Goal: Information Seeking & Learning: Compare options

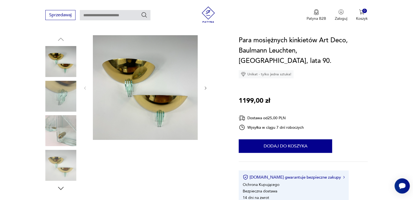
click at [118, 63] on img at bounding box center [145, 87] width 105 height 105
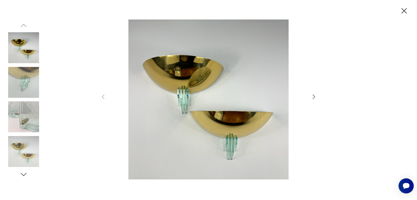
click at [0, 62] on div at bounding box center [208, 100] width 417 height 200
click at [402, 8] on icon "button" at bounding box center [404, 10] width 5 height 5
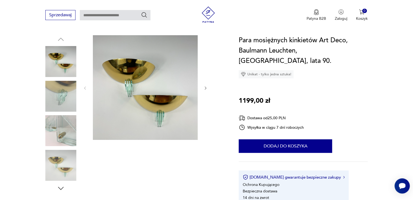
click at [126, 24] on div "Sprzedawaj Patyna B2B Zaloguj 0 Koszyk Twój koszyk ( 0 ) Brak produktów w koszy…" at bounding box center [206, 15] width 413 height 31
click at [105, 16] on input "text" at bounding box center [115, 15] width 71 height 10
type input "**********"
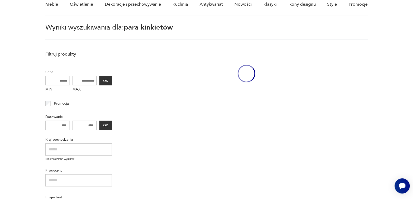
scroll to position [19, 0]
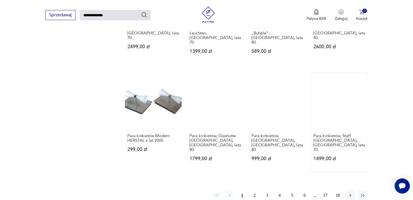
scroll to position [372, 0]
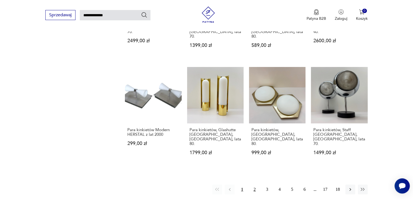
click at [254, 185] on button "2" at bounding box center [255, 190] width 10 height 10
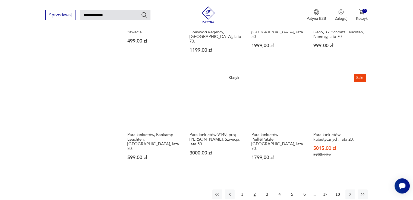
scroll to position [399, 0]
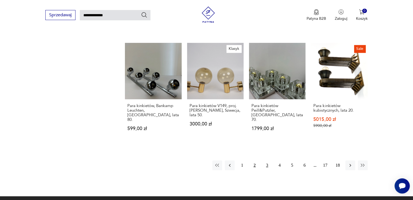
click at [268, 161] on button "3" at bounding box center [267, 166] width 10 height 10
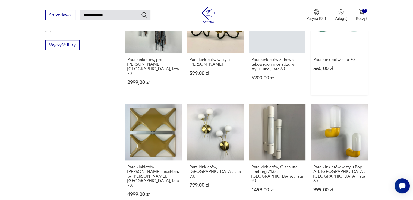
scroll to position [372, 0]
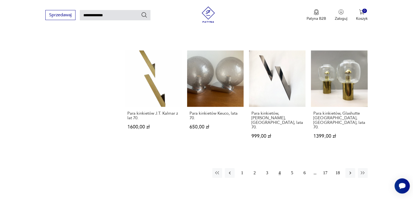
scroll to position [399, 0]
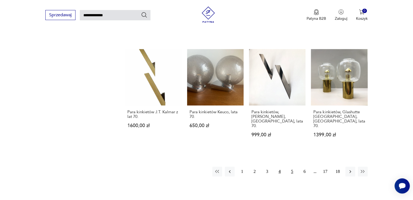
click at [293, 167] on button "5" at bounding box center [292, 172] width 10 height 10
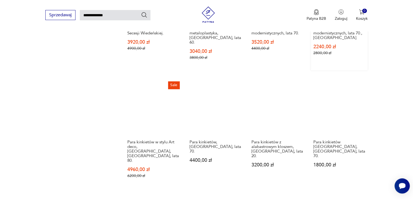
scroll to position [399, 0]
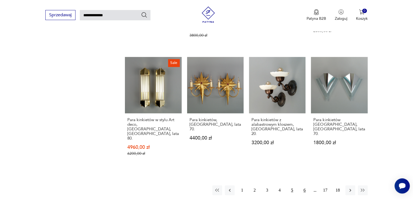
click at [304, 186] on button "6" at bounding box center [305, 191] width 10 height 10
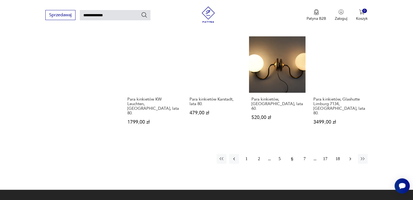
scroll to position [427, 0]
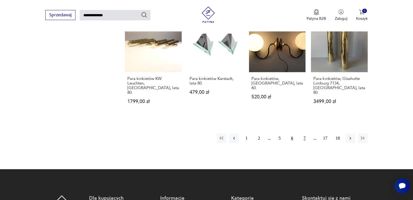
click at [305, 134] on button "7" at bounding box center [305, 139] width 10 height 10
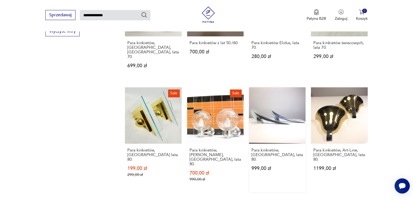
scroll to position [399, 0]
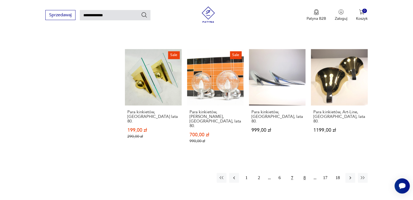
click at [302, 173] on button "8" at bounding box center [305, 178] width 10 height 10
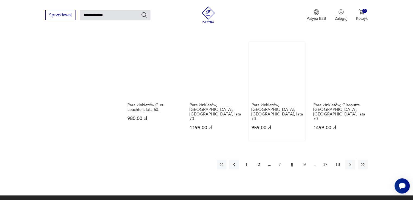
scroll to position [407, 0]
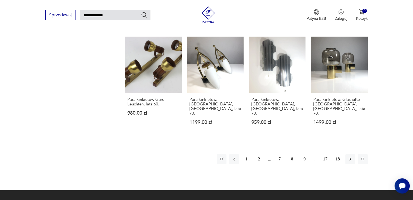
click at [305, 155] on button "9" at bounding box center [305, 160] width 10 height 10
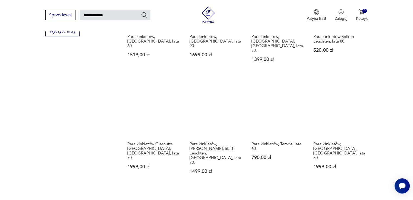
scroll to position [372, 0]
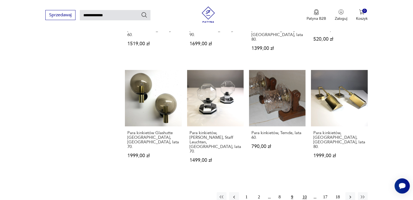
click at [305, 193] on button "10" at bounding box center [305, 198] width 10 height 10
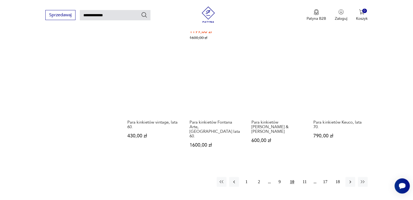
scroll to position [393, 0]
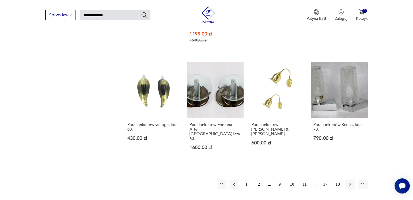
click at [306, 180] on button "11" at bounding box center [305, 185] width 10 height 10
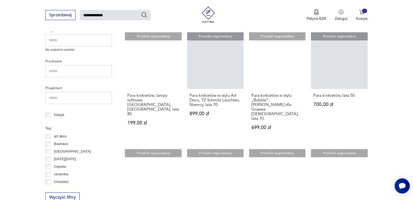
scroll to position [209, 0]
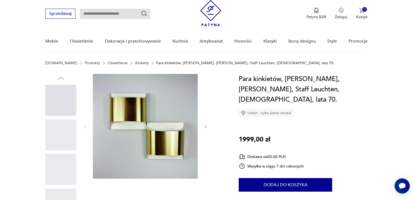
scroll to position [54, 0]
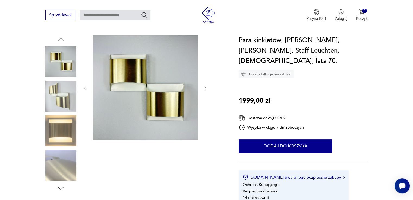
click at [65, 100] on img at bounding box center [60, 96] width 31 height 31
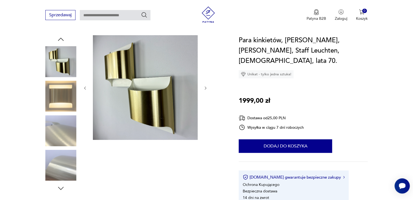
click at [55, 87] on img at bounding box center [60, 96] width 31 height 31
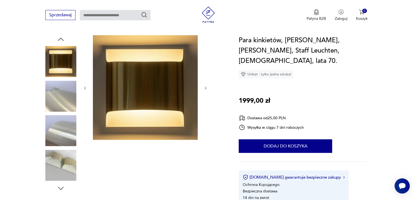
click at [67, 112] on div at bounding box center [60, 97] width 31 height 32
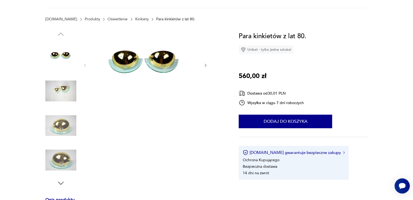
scroll to position [81, 0]
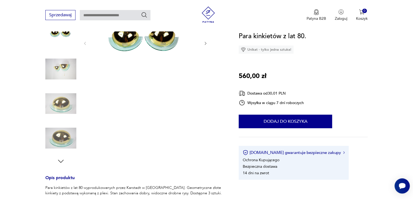
click at [204, 43] on icon "button" at bounding box center [205, 43] width 5 height 5
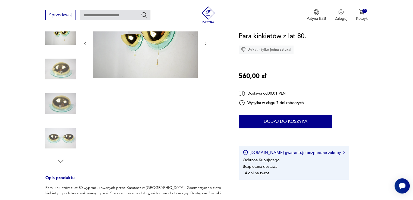
click at [205, 43] on icon "button" at bounding box center [205, 44] width 5 height 5
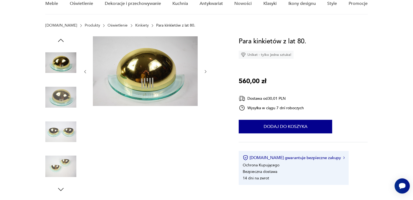
scroll to position [27, 0]
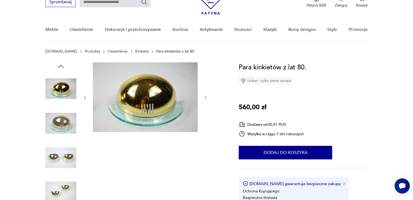
click at [87, 96] on icon "button" at bounding box center [85, 98] width 5 height 5
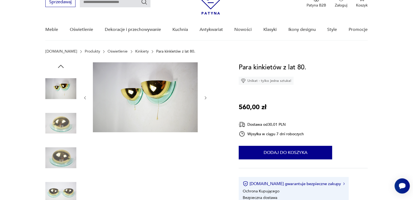
click at [205, 96] on icon "button" at bounding box center [205, 98] width 5 height 5
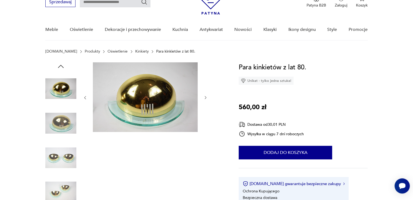
click at [205, 96] on icon "button" at bounding box center [205, 98] width 5 height 5
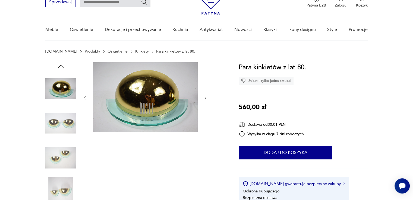
click at [205, 96] on icon "button" at bounding box center [205, 98] width 5 height 5
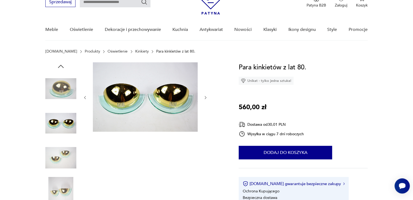
click at [205, 96] on icon "button" at bounding box center [205, 98] width 5 height 5
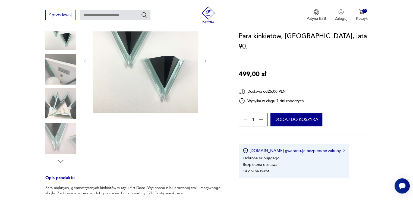
scroll to position [54, 0]
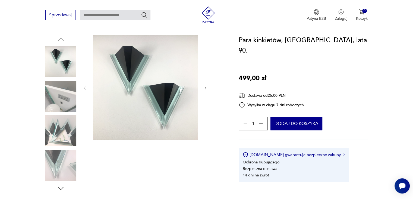
click at [63, 155] on img at bounding box center [60, 165] width 31 height 31
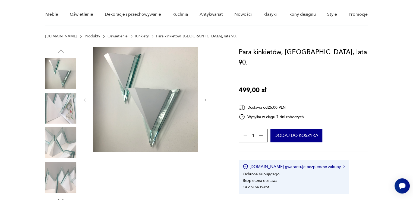
scroll to position [54, 0]
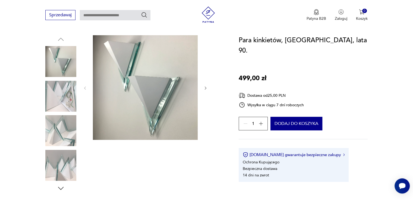
click at [205, 87] on icon "button" at bounding box center [206, 88] width 2 height 3
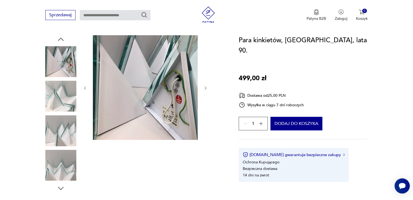
click at [205, 87] on icon "button" at bounding box center [206, 88] width 2 height 3
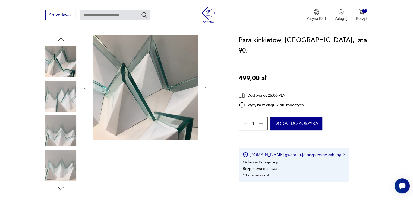
click at [205, 87] on icon "button" at bounding box center [206, 88] width 2 height 3
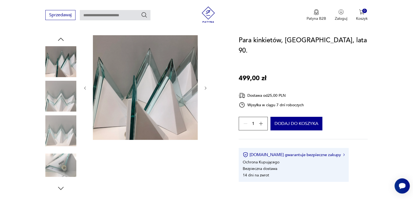
click at [205, 87] on icon "button" at bounding box center [206, 88] width 2 height 3
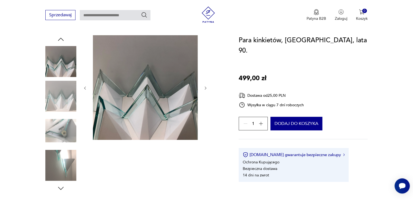
click at [205, 87] on icon "button" at bounding box center [206, 88] width 2 height 3
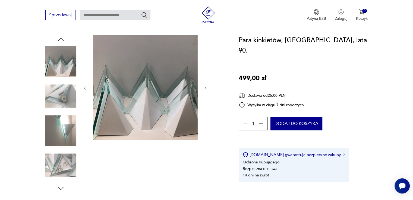
click at [205, 87] on icon "button" at bounding box center [206, 88] width 2 height 3
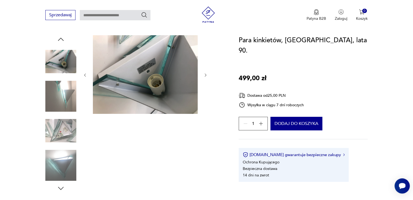
click at [205, 87] on div at bounding box center [145, 75] width 125 height 80
click at [62, 39] on icon "button" at bounding box center [61, 39] width 8 height 8
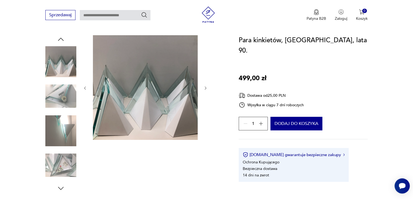
click at [62, 39] on icon "button" at bounding box center [61, 39] width 6 height 3
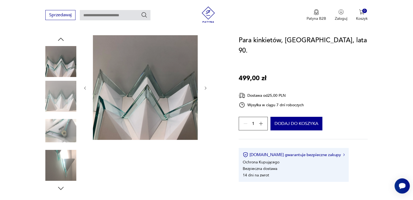
click at [62, 39] on icon "button" at bounding box center [61, 39] width 6 height 3
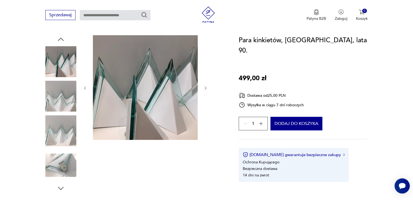
click at [62, 39] on icon "button" at bounding box center [61, 39] width 6 height 3
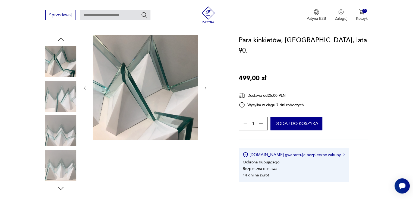
click at [62, 39] on icon "button" at bounding box center [61, 39] width 6 height 3
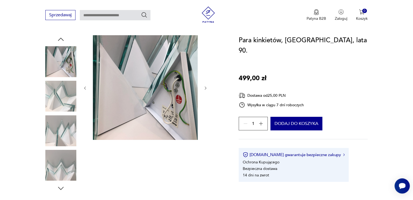
click at [62, 39] on icon "button" at bounding box center [61, 39] width 6 height 3
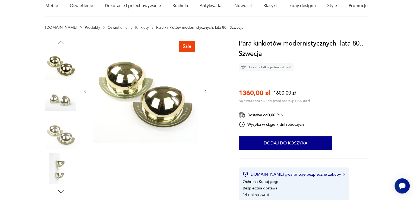
scroll to position [81, 0]
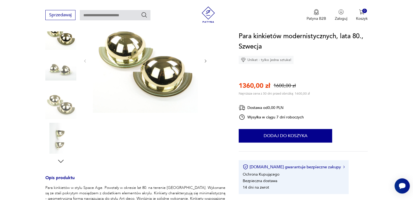
click at [206, 60] on icon "button" at bounding box center [205, 61] width 5 height 5
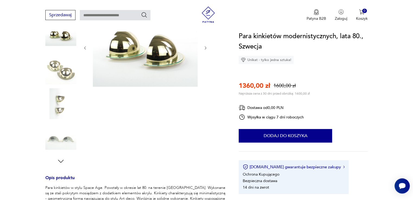
click at [206, 60] on div at bounding box center [145, 48] width 125 height 80
click at [206, 49] on icon "button" at bounding box center [205, 48] width 5 height 5
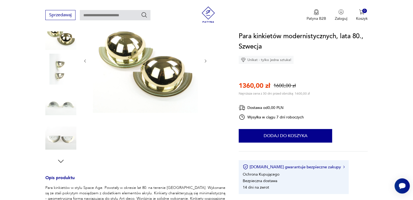
click at [208, 60] on div "Sale" at bounding box center [135, 86] width 180 height 157
click at [206, 59] on icon "button" at bounding box center [205, 61] width 5 height 5
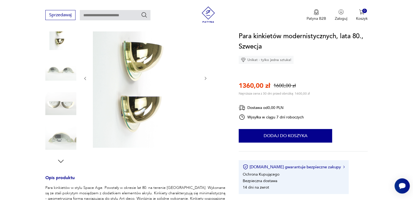
click at [206, 78] on icon "button" at bounding box center [205, 78] width 5 height 5
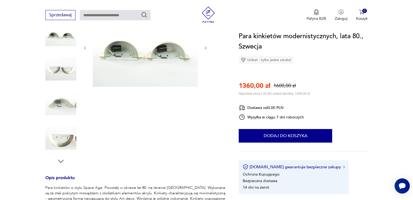
click at [205, 47] on icon "button" at bounding box center [206, 47] width 2 height 3
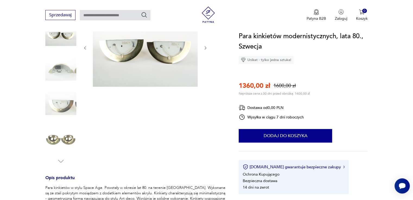
click at [205, 49] on icon "button" at bounding box center [206, 47] width 2 height 3
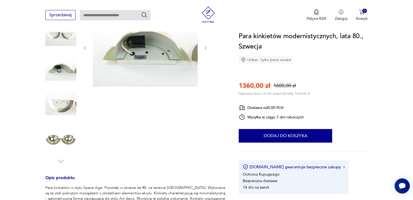
click at [58, 129] on img at bounding box center [60, 138] width 31 height 31
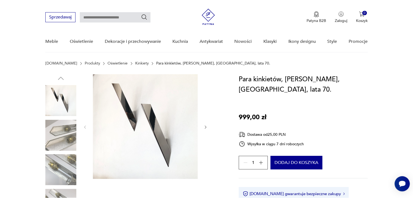
scroll to position [54, 0]
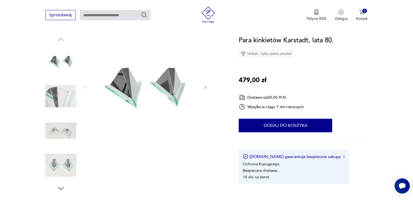
click at [205, 88] on icon "button" at bounding box center [205, 87] width 5 height 5
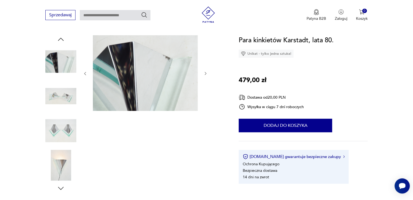
click at [207, 74] on icon "button" at bounding box center [205, 73] width 5 height 5
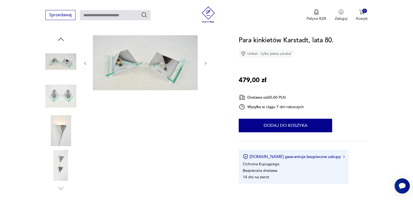
click at [206, 64] on icon "button" at bounding box center [205, 63] width 5 height 5
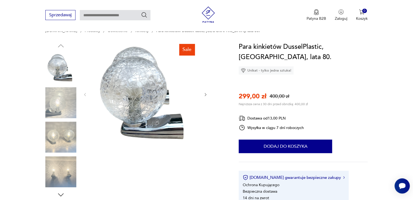
scroll to position [54, 0]
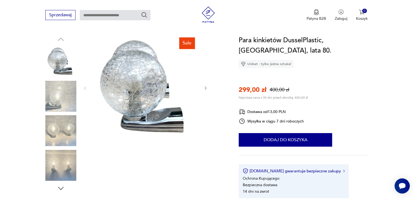
click at [207, 88] on icon "button" at bounding box center [205, 88] width 5 height 5
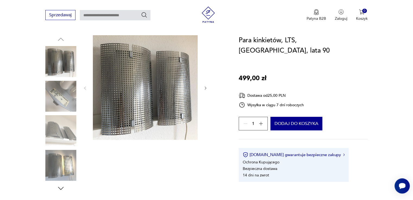
click at [205, 87] on icon "button" at bounding box center [206, 88] width 2 height 3
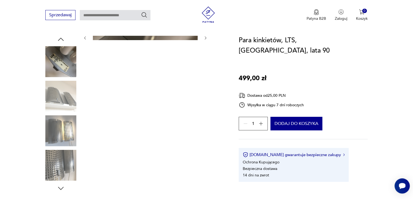
click at [61, 95] on img at bounding box center [60, 96] width 31 height 31
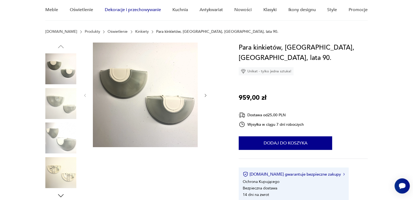
scroll to position [54, 0]
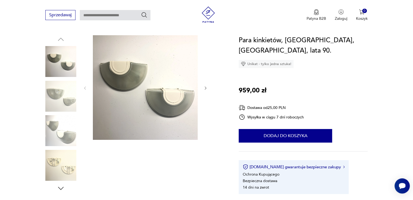
click at [361, 103] on div "Para kinkietów, [GEOGRAPHIC_DATA], [GEOGRAPHIC_DATA], lata 90. Unikat - tylko j…" at bounding box center [303, 114] width 129 height 159
click at [206, 89] on icon "button" at bounding box center [205, 88] width 5 height 5
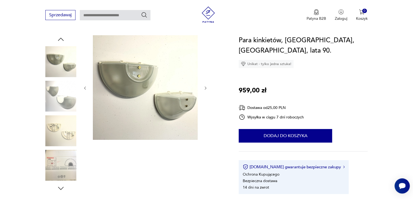
click at [206, 89] on icon "button" at bounding box center [205, 88] width 5 height 5
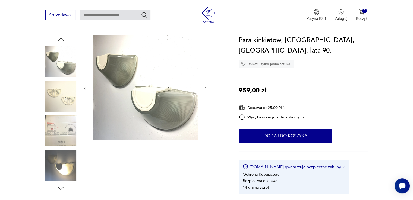
click at [206, 89] on icon "button" at bounding box center [205, 88] width 5 height 5
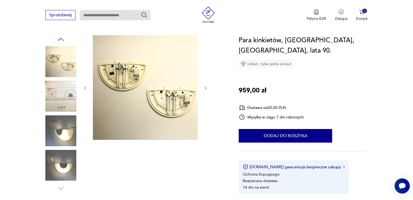
click at [206, 89] on icon "button" at bounding box center [205, 88] width 5 height 5
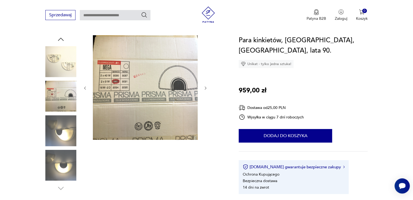
click at [206, 89] on icon "button" at bounding box center [205, 88] width 5 height 5
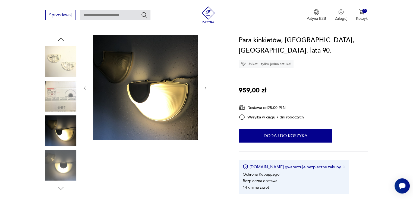
click at [206, 89] on icon "button" at bounding box center [205, 88] width 5 height 5
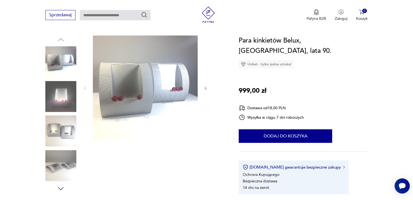
scroll to position [54, 0]
click at [206, 87] on icon "button" at bounding box center [205, 88] width 5 height 5
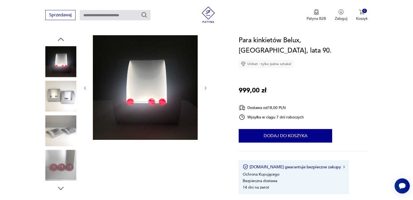
click at [206, 89] on icon "button" at bounding box center [205, 88] width 5 height 5
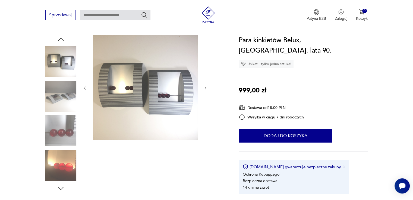
click at [59, 102] on img at bounding box center [60, 96] width 31 height 31
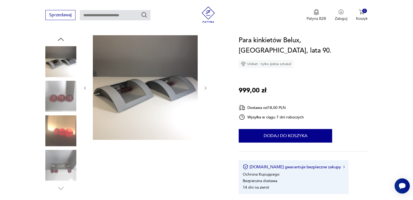
click at [61, 111] on img at bounding box center [60, 96] width 31 height 31
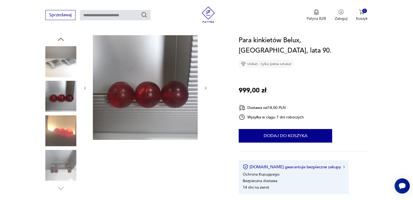
click at [62, 136] on img at bounding box center [60, 130] width 31 height 31
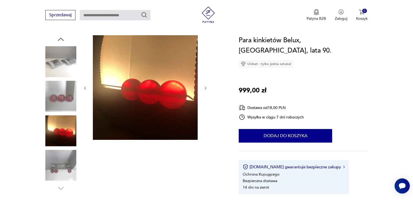
click at [62, 155] on img at bounding box center [60, 165] width 31 height 31
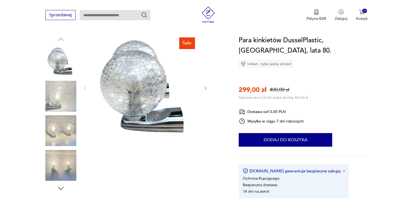
click at [207, 87] on icon "button" at bounding box center [205, 88] width 5 height 5
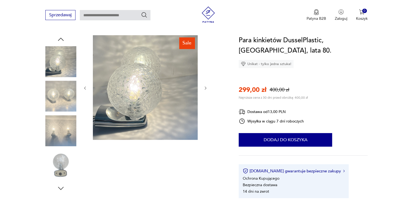
click at [207, 87] on icon "button" at bounding box center [205, 88] width 5 height 5
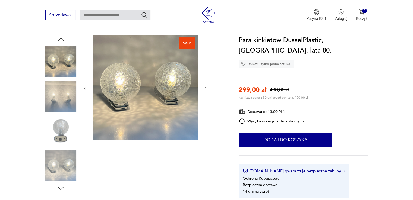
click at [207, 87] on icon "button" at bounding box center [205, 88] width 5 height 5
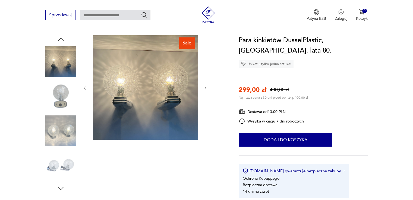
click at [207, 87] on icon "button" at bounding box center [205, 88] width 5 height 5
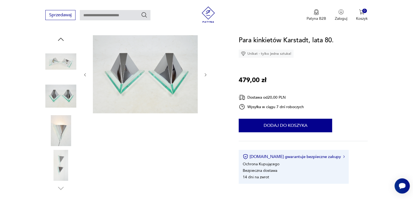
click at [139, 87] on img at bounding box center [145, 74] width 105 height 78
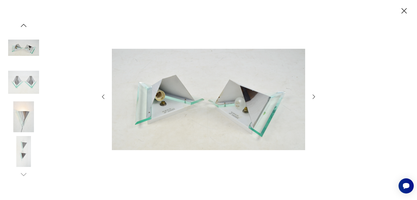
click at [30, 77] on img at bounding box center [23, 82] width 31 height 31
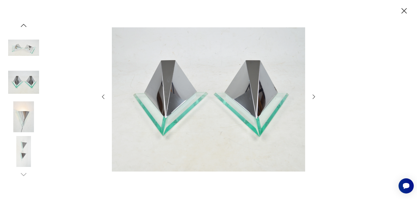
click at [0, 37] on div at bounding box center [208, 100] width 417 height 200
